Goal: Transaction & Acquisition: Register for event/course

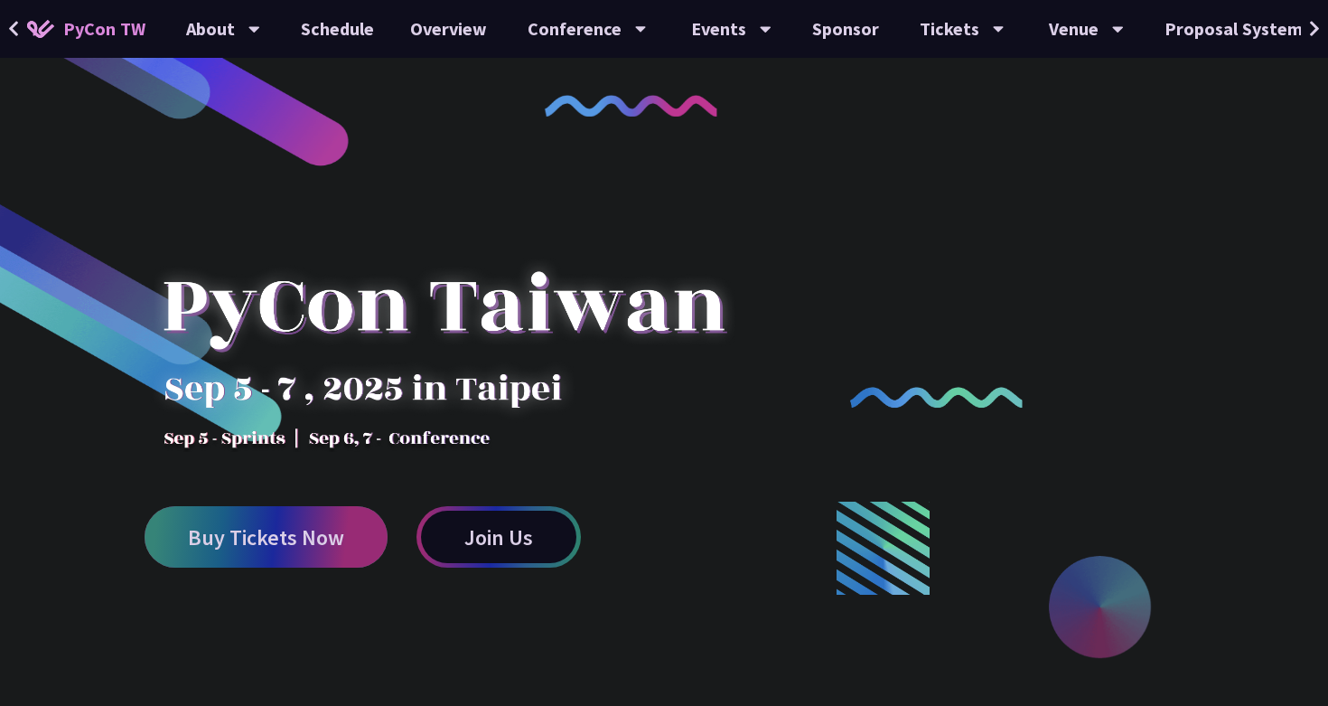
click at [286, 533] on span "Buy Tickets Now" at bounding box center [266, 537] width 156 height 23
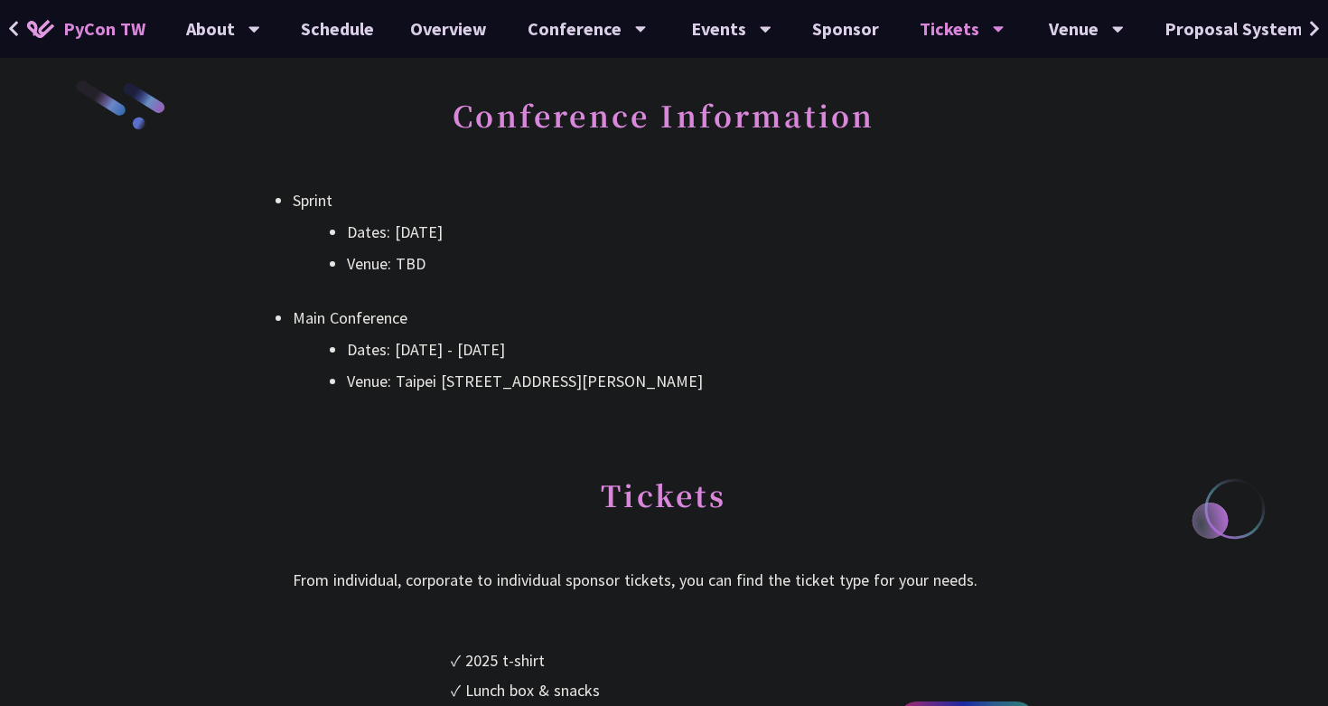
scroll to position [524, 0]
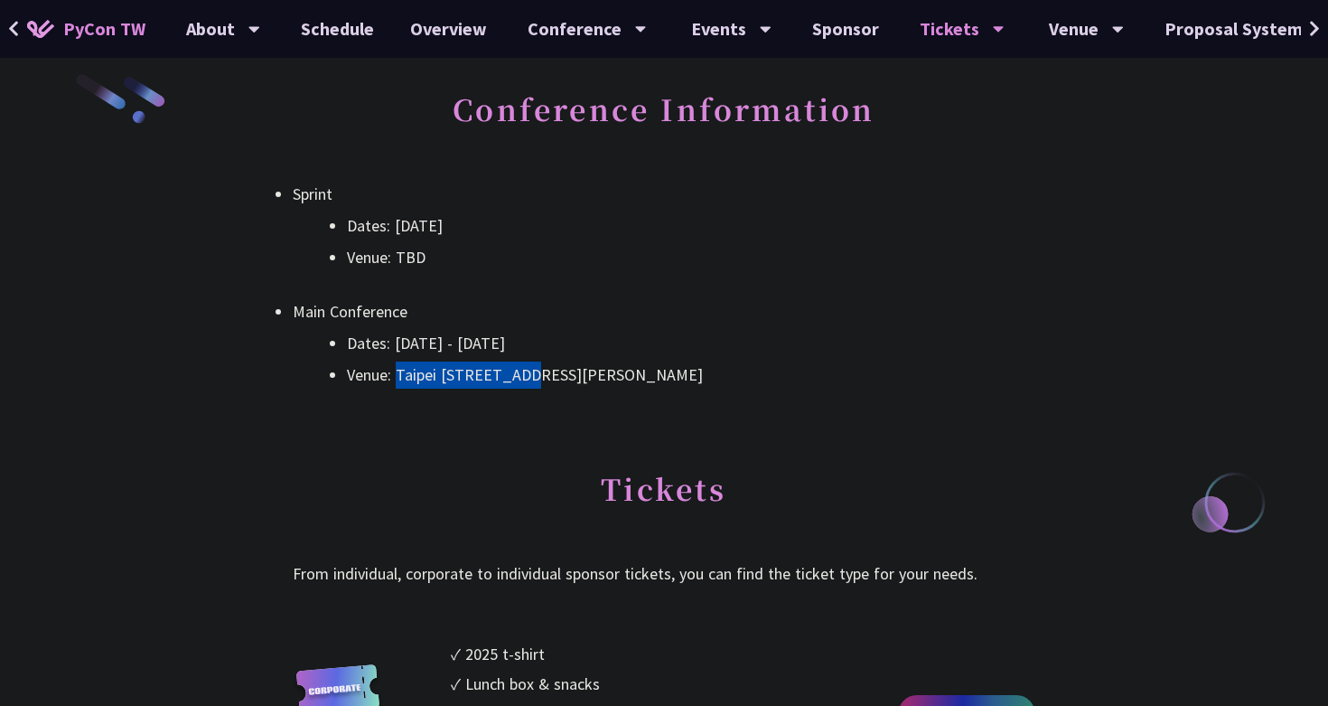
drag, startPoint x: 531, startPoint y: 375, endPoint x: 397, endPoint y: 377, distance: 134.6
click at [397, 377] on li "Venue: Taipei [STREET_ADDRESS][PERSON_NAME]" at bounding box center [691, 374] width 688 height 27
copy li "Taipei New Horizon"
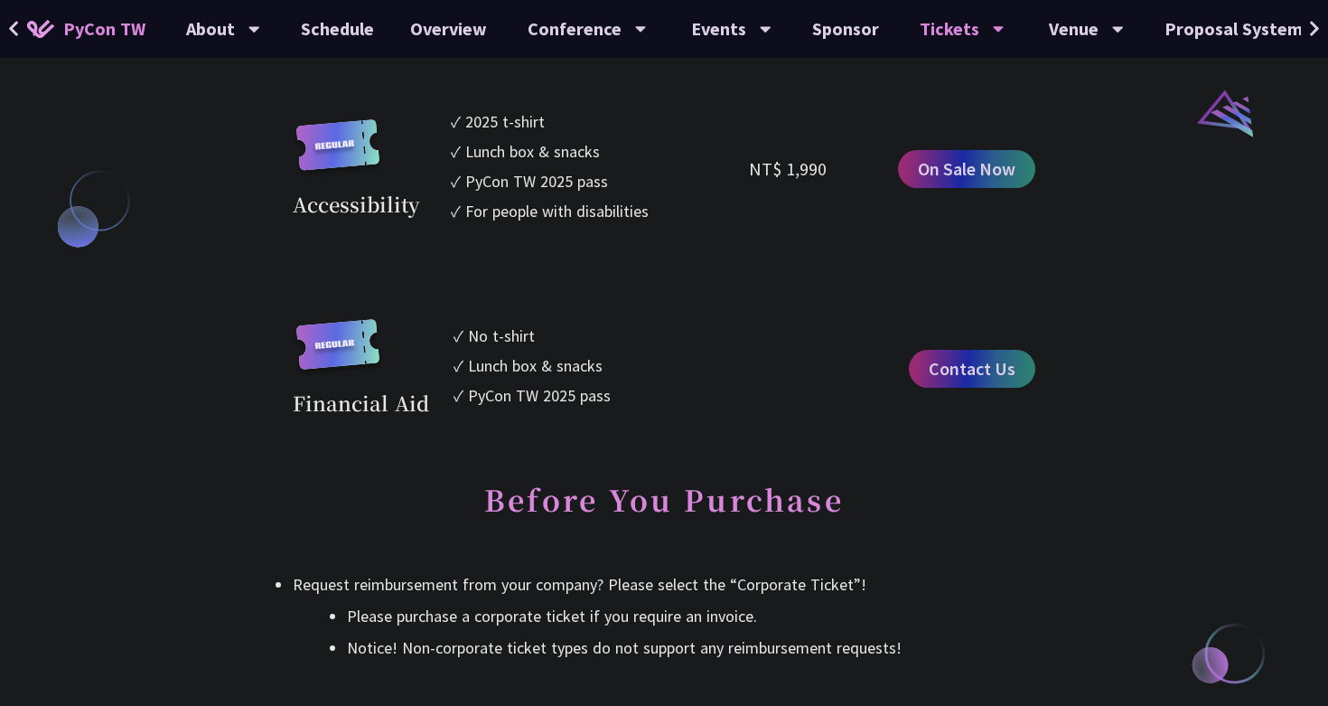
scroll to position [1933, 0]
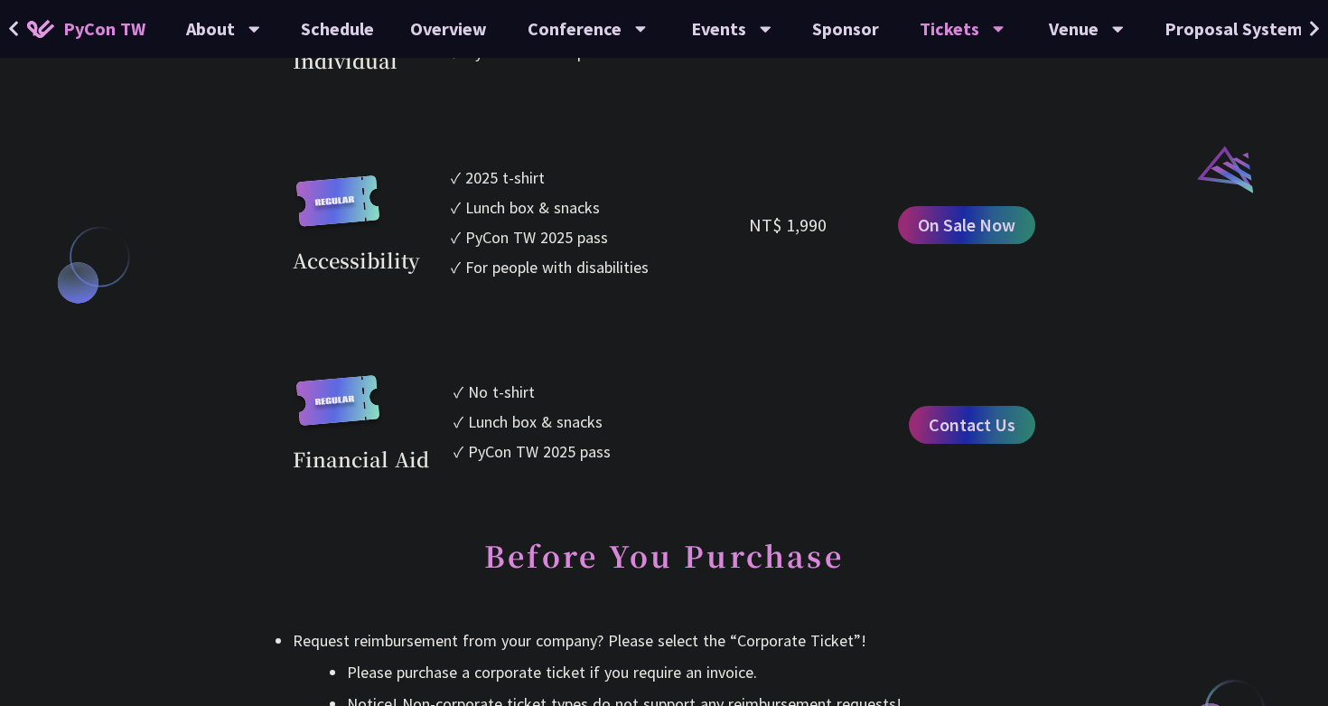
copy div "✓ PyCon TW 2025 pass ✓ For people with disabilities NT$ 1,990"
drag, startPoint x: 839, startPoint y: 223, endPoint x: 747, endPoint y: 222, distance: 92.2
click at [747, 223] on div "Accessibility ✓ 2025 t-shirt ✓ Lunch box & snacks ✓ PyCon TW 2025 pass ✓ For pe…" at bounding box center [664, 224] width 743 height 119
click at [826, 229] on div "NT$ 1,990" at bounding box center [823, 224] width 149 height 119
drag, startPoint x: 827, startPoint y: 229, endPoint x: 761, endPoint y: 228, distance: 66.0
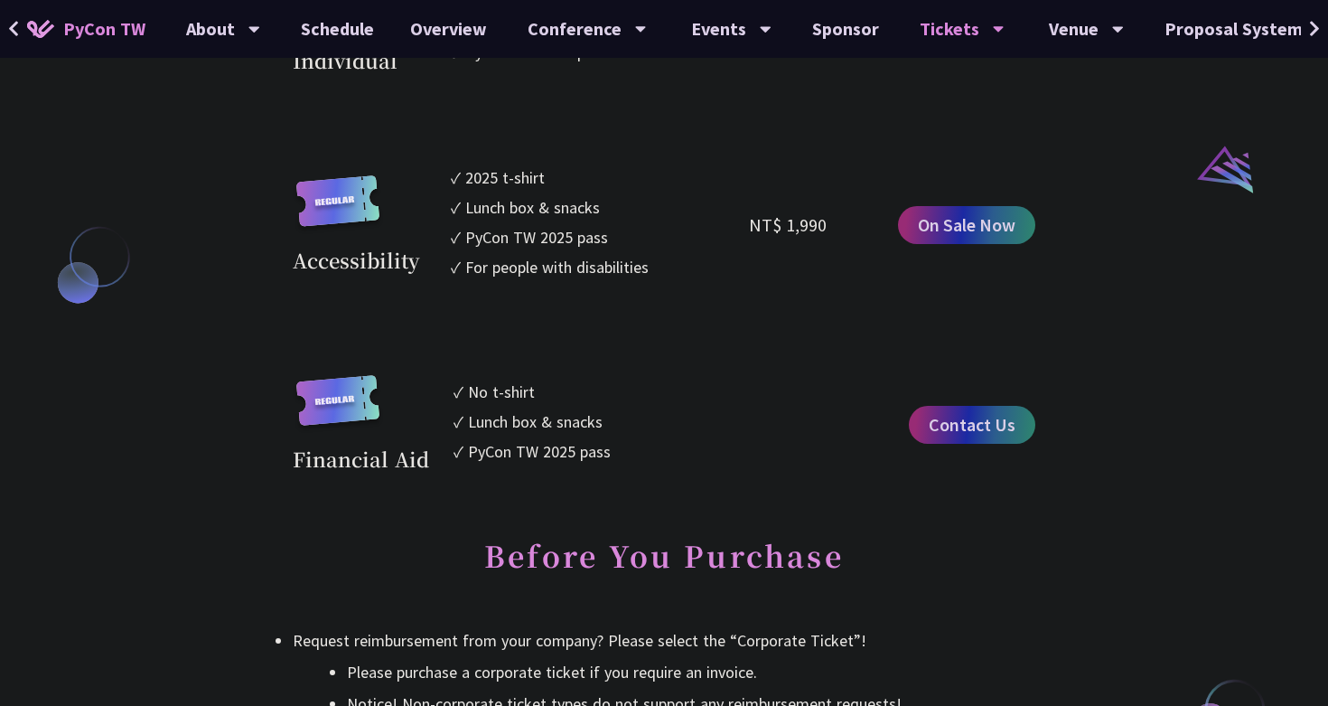
click at [762, 229] on div "NT$ 1,990" at bounding box center [823, 224] width 149 height 119
copy div "NT$ 1,990"
